Goal: Task Accomplishment & Management: Use online tool/utility

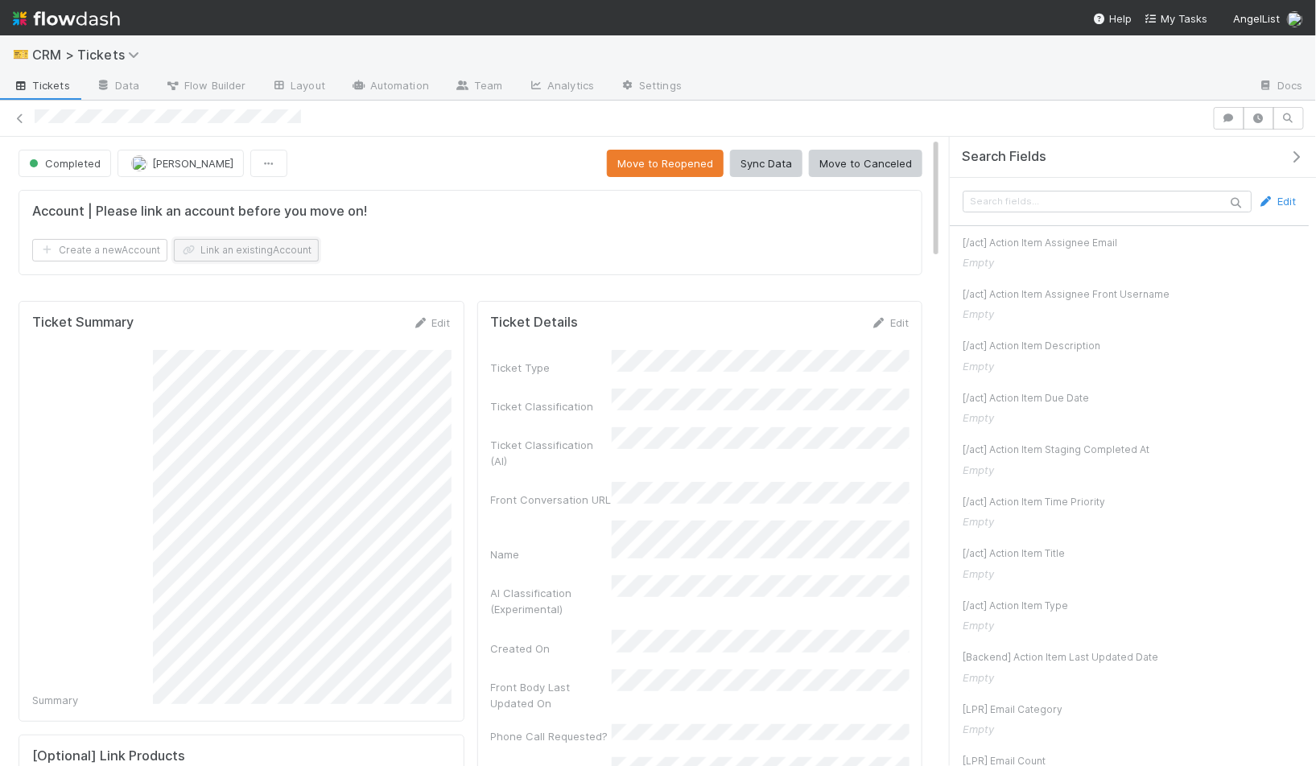
click at [243, 249] on button "Link an existing Account" at bounding box center [246, 250] width 145 height 23
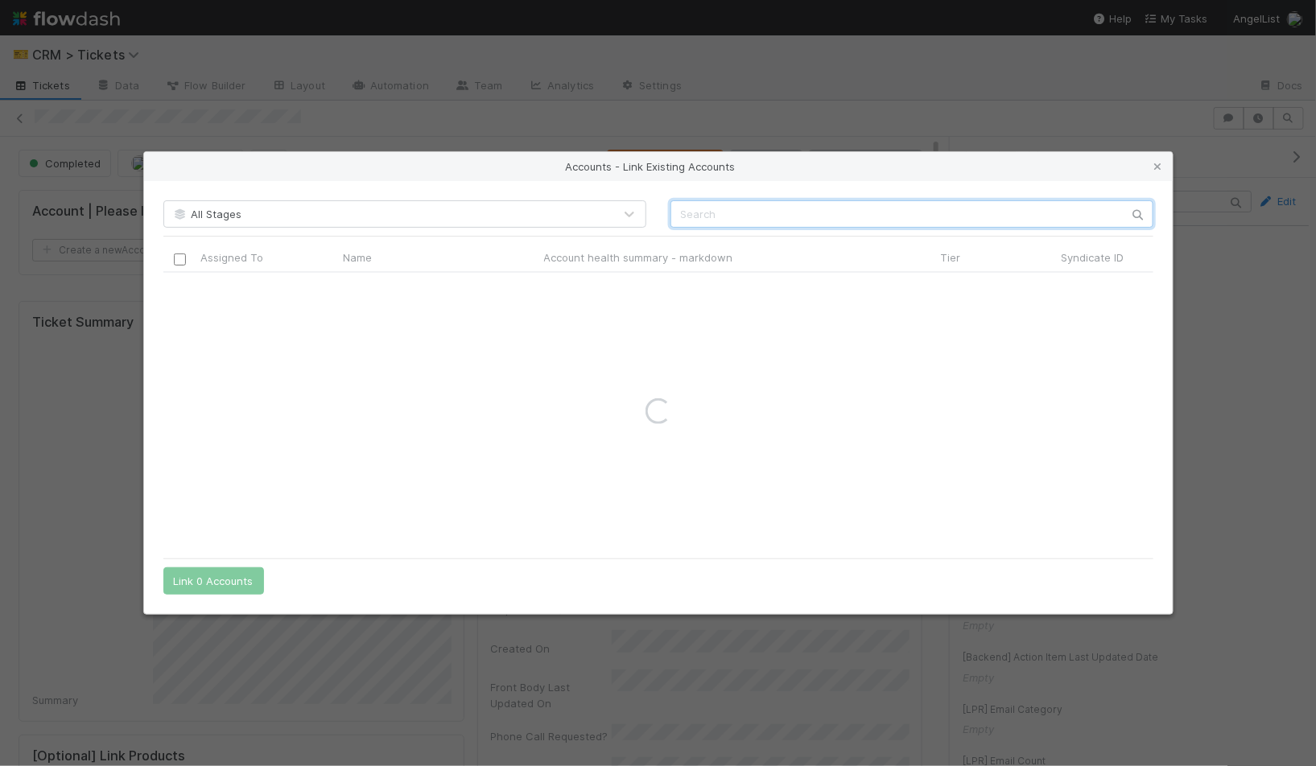
click at [726, 216] on input "text" at bounding box center [911, 213] width 483 height 27
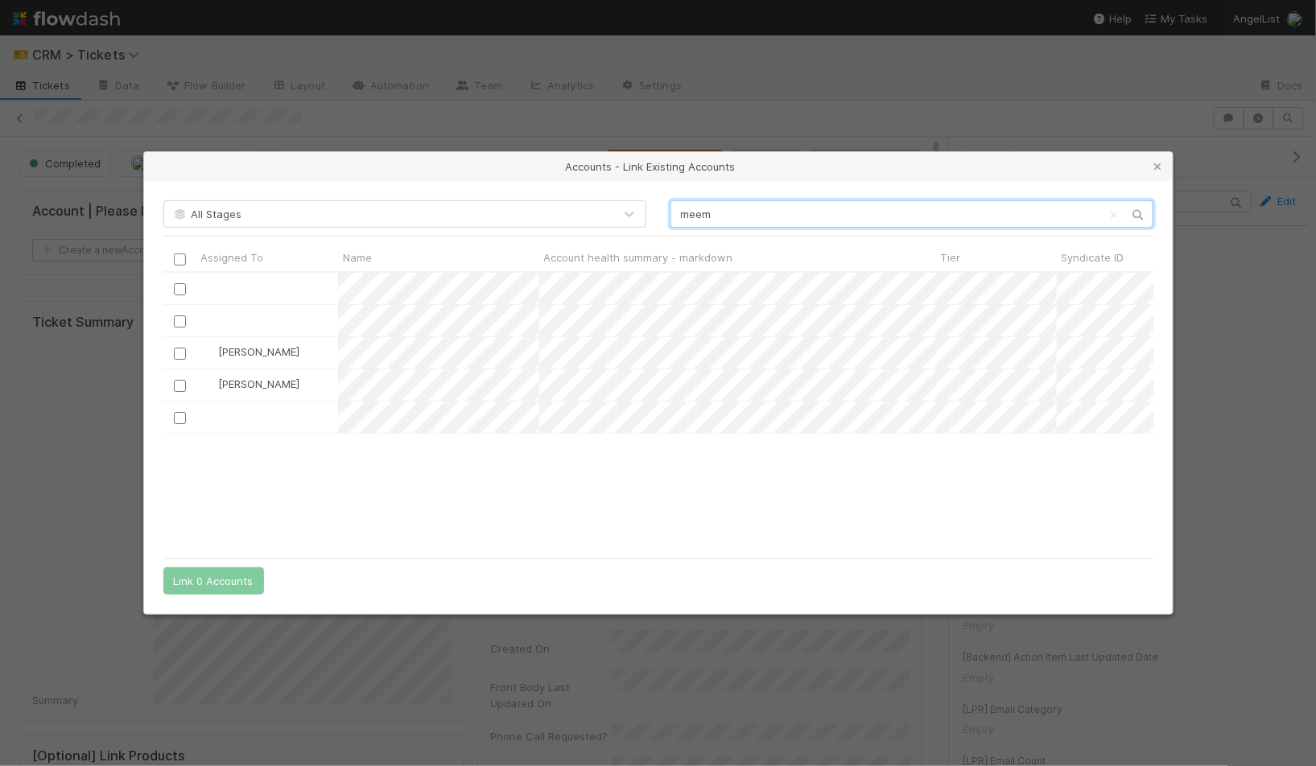
scroll to position [278, 990]
type input "meem"
click at [180, 413] on input "checkbox" at bounding box center [179, 418] width 12 height 12
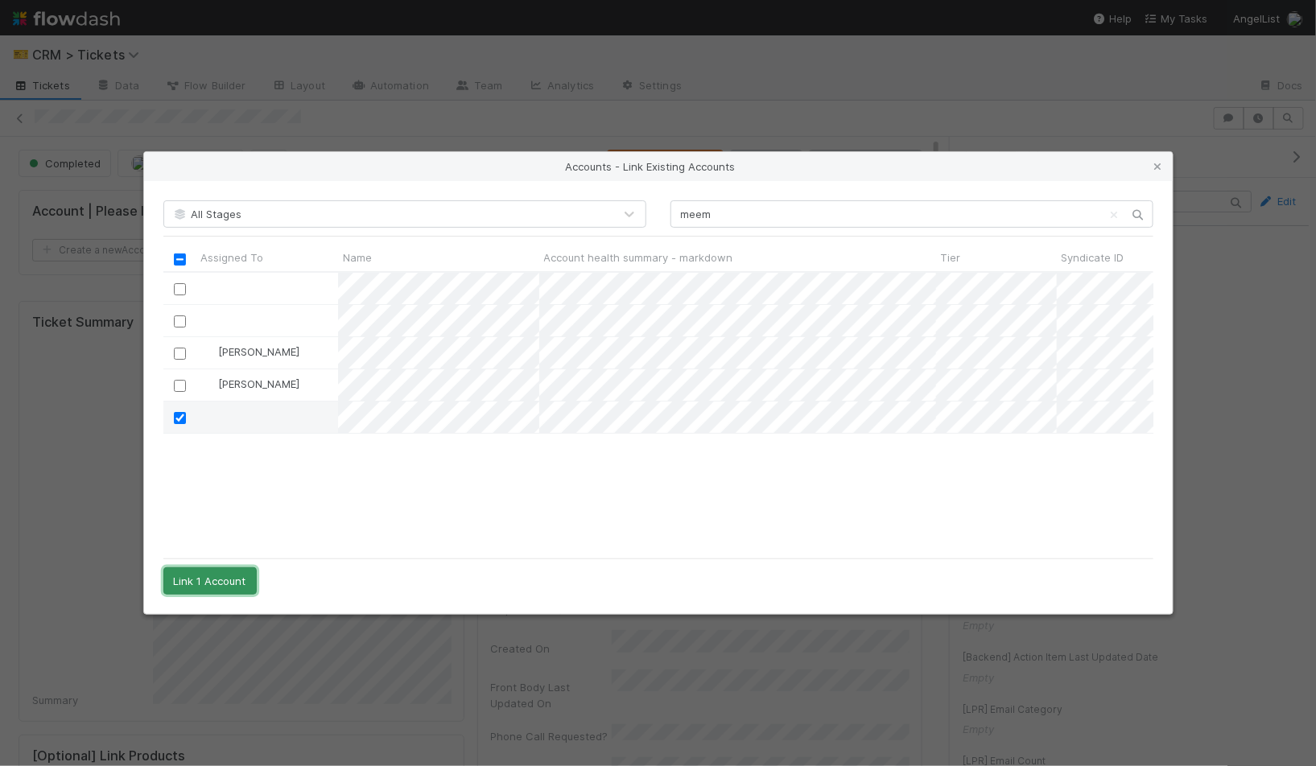
click at [183, 589] on button "Link 1 Account" at bounding box center [209, 580] width 93 height 27
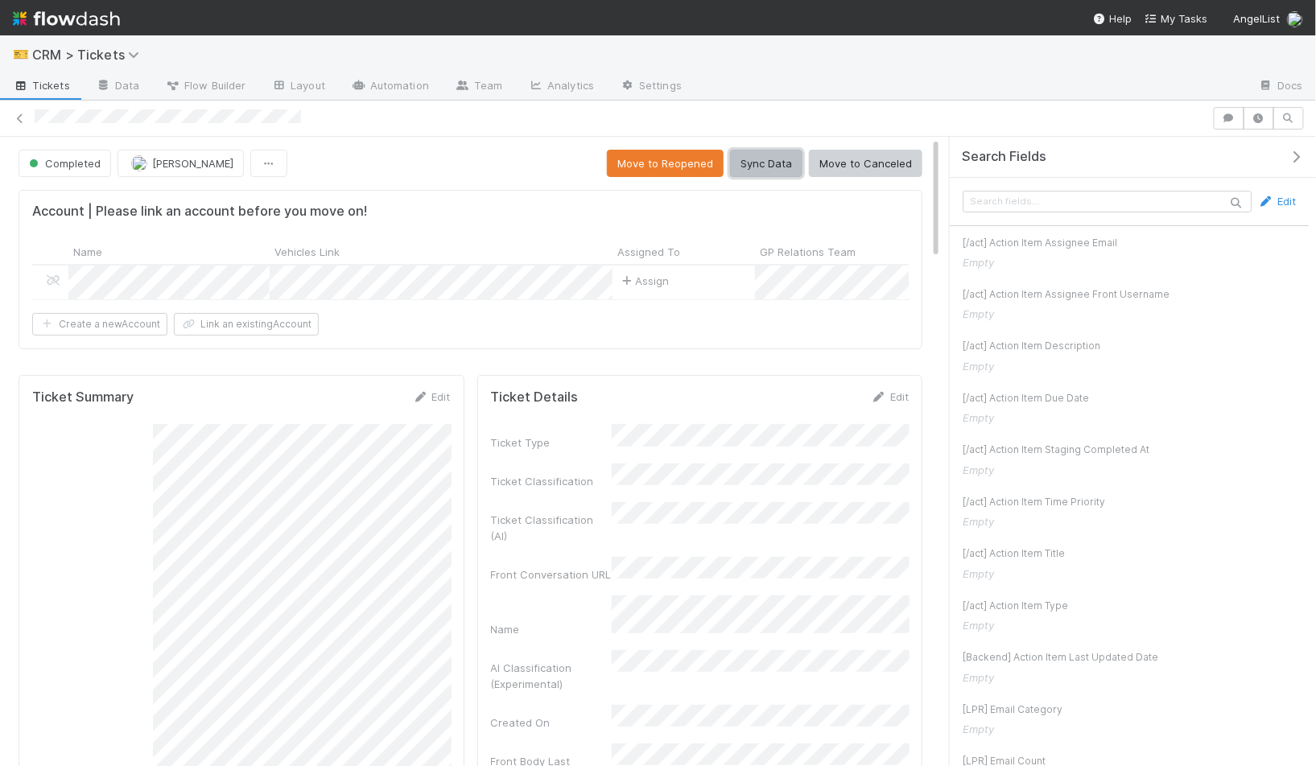
click at [783, 168] on button "Sync Data" at bounding box center [766, 163] width 72 height 27
click at [1288, 151] on icon "button" at bounding box center [1296, 156] width 16 height 13
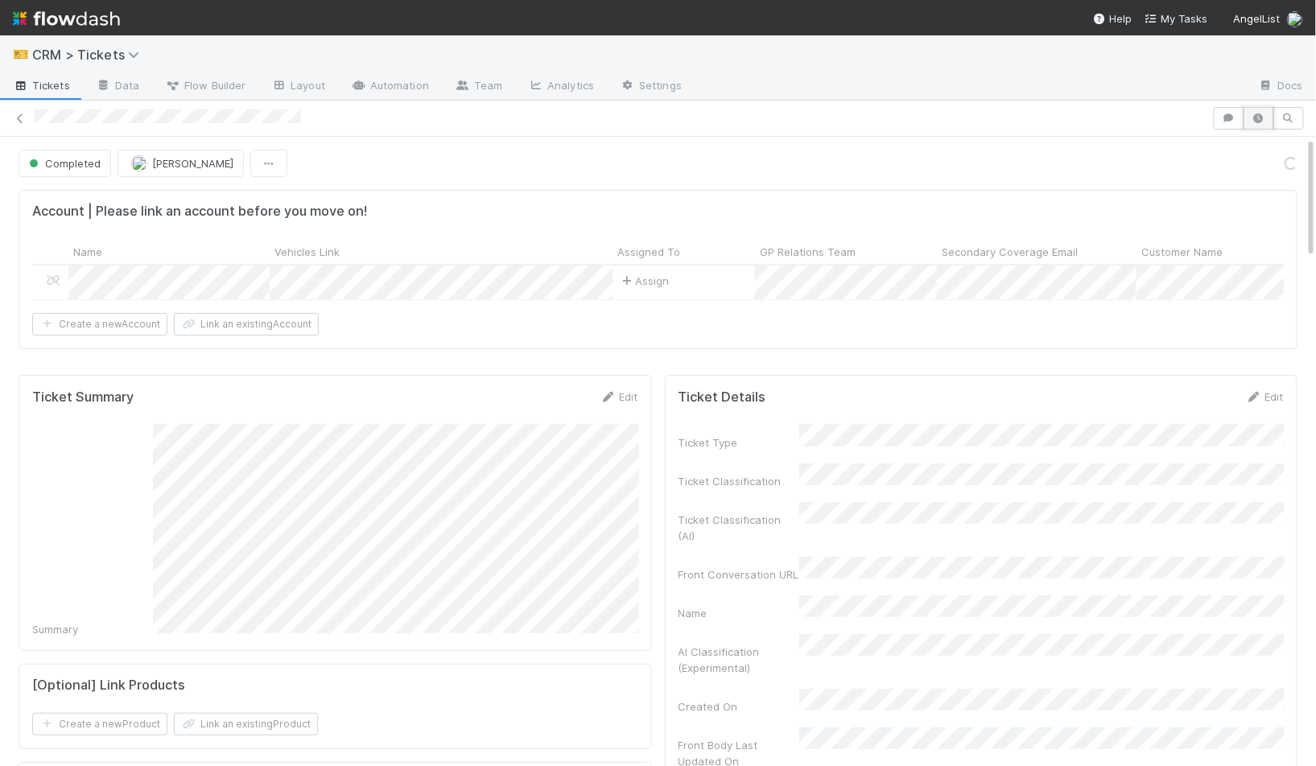
click at [1254, 117] on icon "button" at bounding box center [1259, 118] width 16 height 10
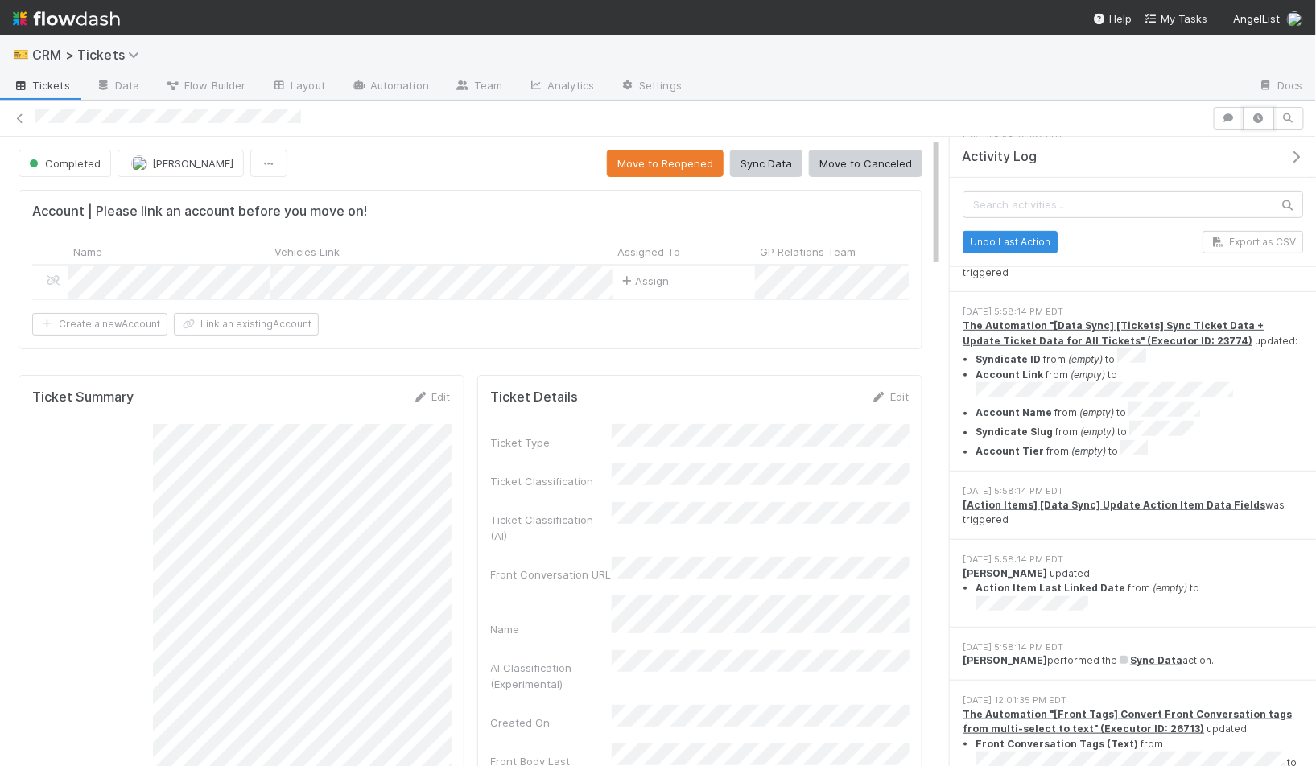
scroll to position [629, 0]
